Goal: Information Seeking & Learning: Check status

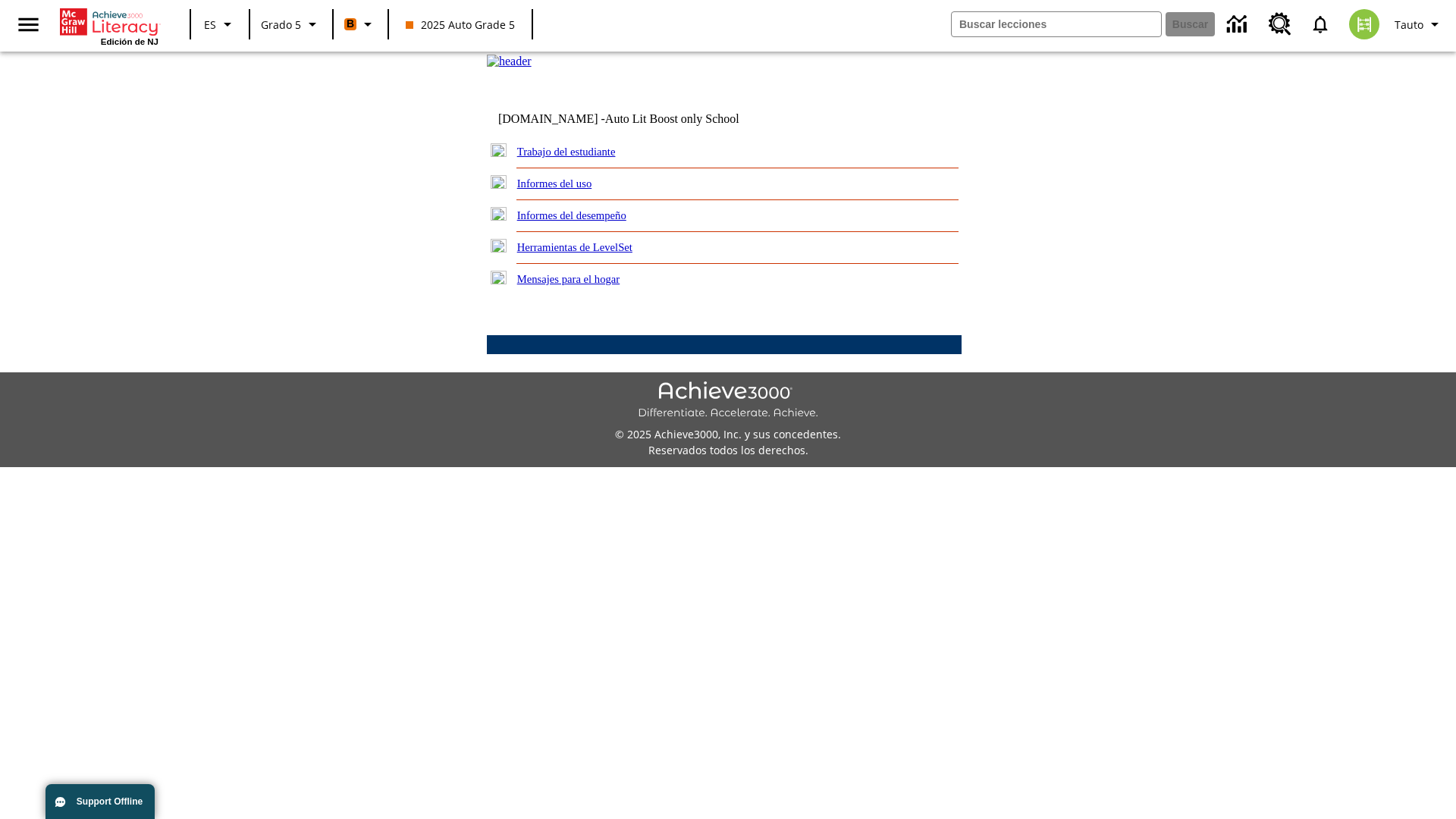
click at [592, 221] on link "Informes del desempeño" at bounding box center [572, 216] width 109 height 12
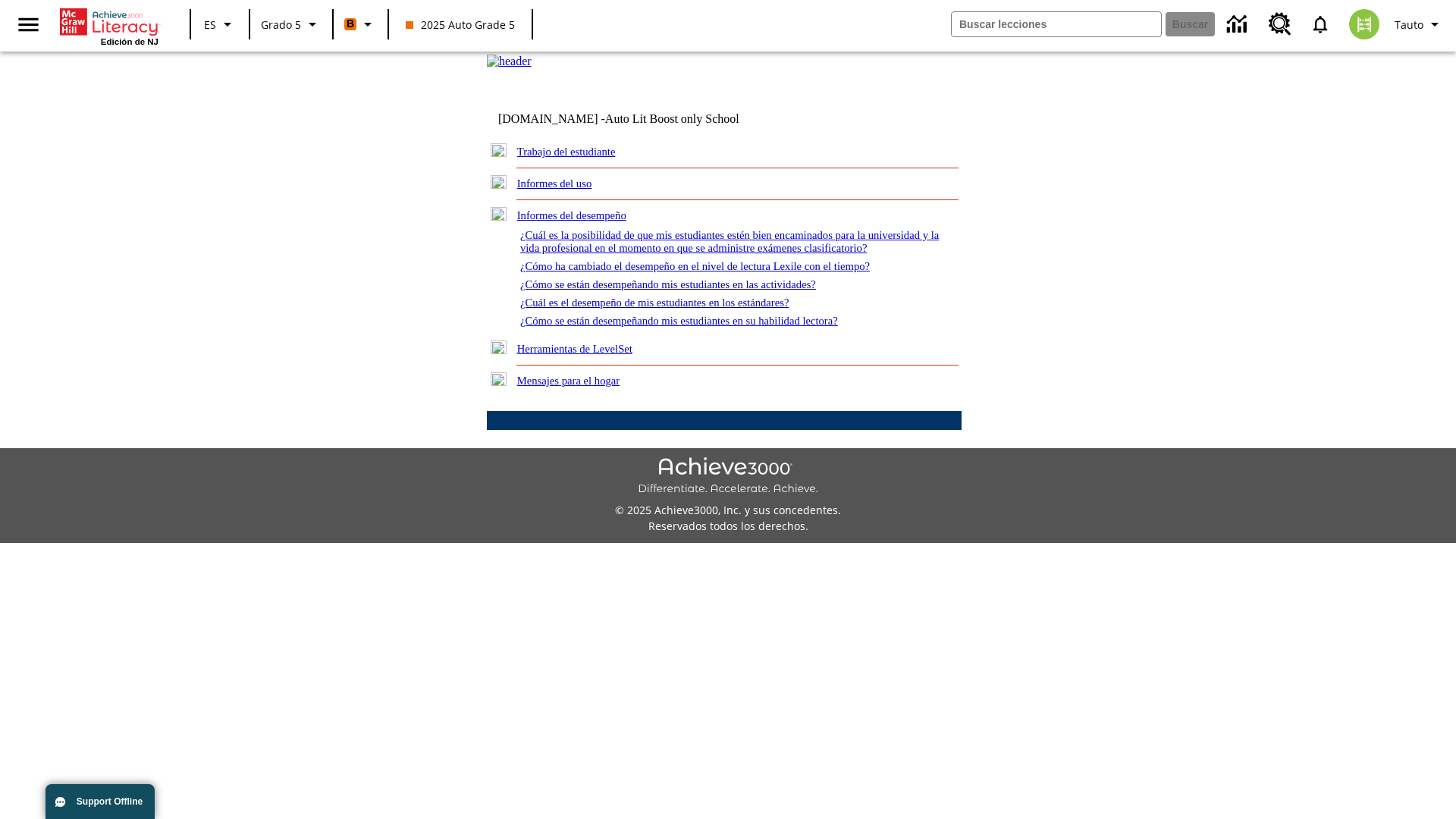
click at [721, 254] on link "¿Cuál es la posibilidad de que mis estudiantes estén bien encaminados para la u…" at bounding box center [729, 241] width 418 height 25
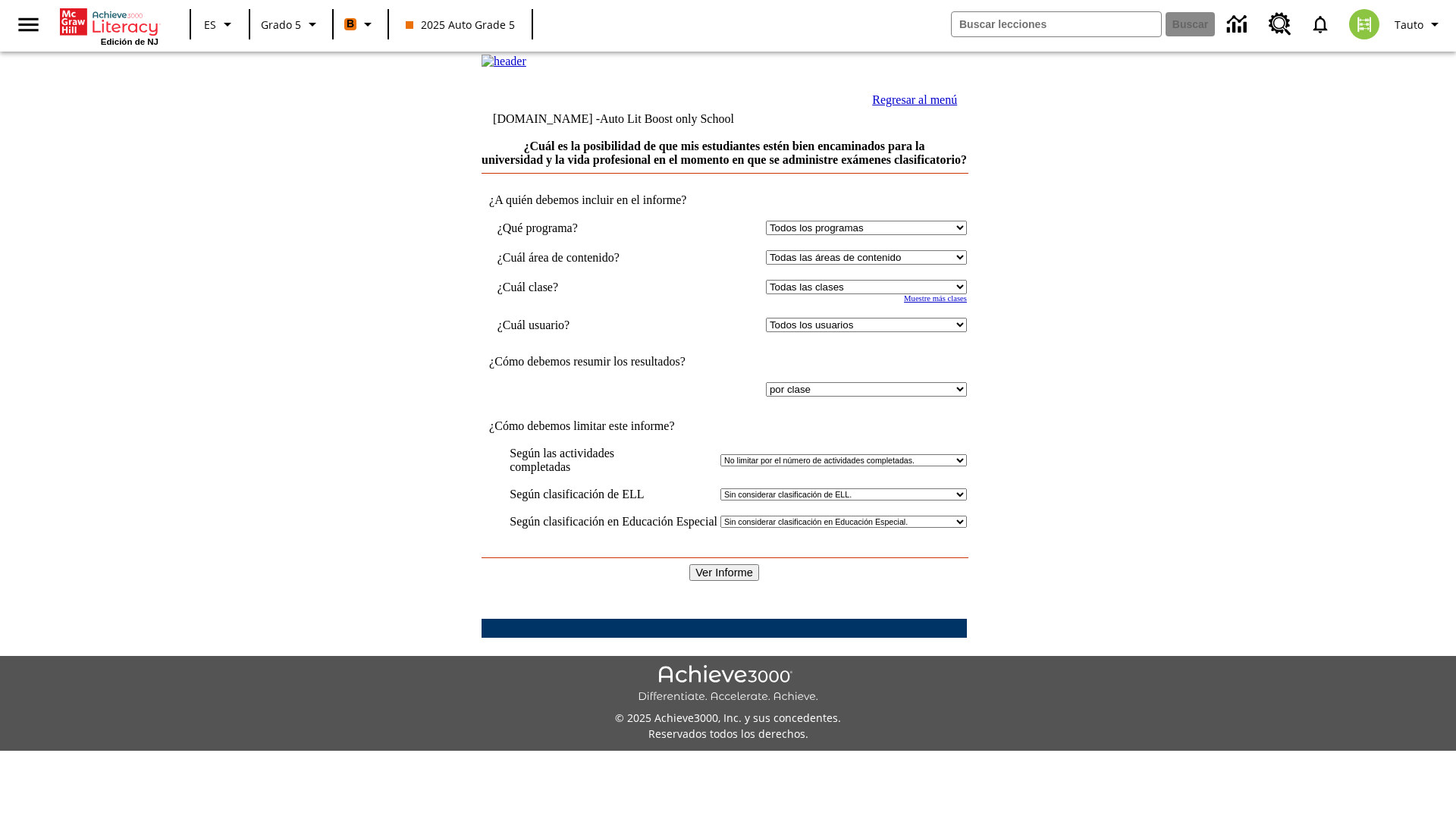
click at [863, 294] on select "Seleccionar una clase: Todas las clases 2025 Auto Grade 5 OL 2025 Auto Grade 6" at bounding box center [867, 287] width 201 height 14
select select "11133131"
